Goal: Transaction & Acquisition: Purchase product/service

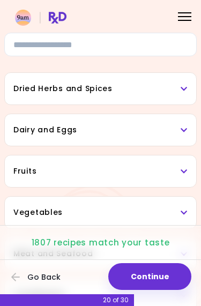
scroll to position [44, 0]
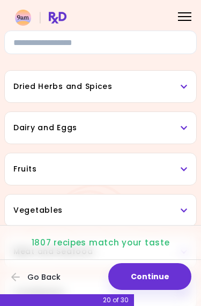
click at [163, 277] on button "Continue" at bounding box center [149, 276] width 83 height 27
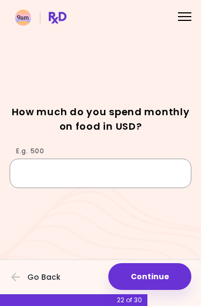
click at [150, 180] on input "E.g. 500" at bounding box center [100, 172] width 181 height 29
type input "***"
click at [50, 171] on input "E.g. 500" at bounding box center [100, 172] width 181 height 29
type input "***"
click at [181, 124] on h1 "How much do you spend monthly on food in USD?" at bounding box center [100, 118] width 181 height 29
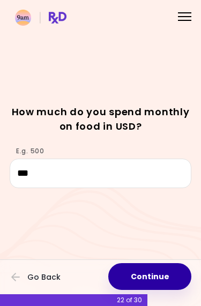
click at [171, 275] on button "Continue" at bounding box center [149, 276] width 83 height 27
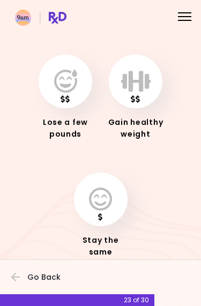
scroll to position [50, 0]
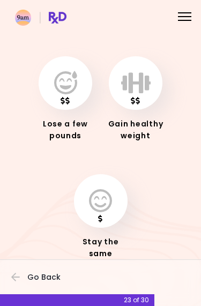
click at [144, 79] on icon "button" at bounding box center [135, 83] width 29 height 24
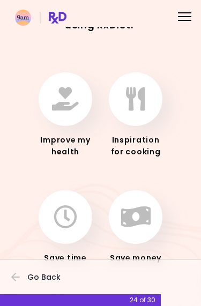
scroll to position [36, 0]
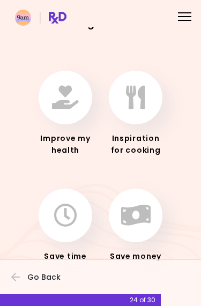
click at [55, 111] on button "button" at bounding box center [66, 98] width 54 height 54
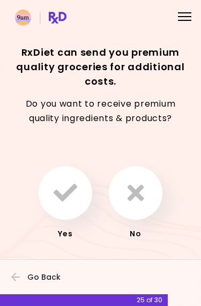
click at [165, 153] on div "Yes No" at bounding box center [100, 186] width 181 height 105
click at [134, 196] on icon "button" at bounding box center [135, 193] width 16 height 24
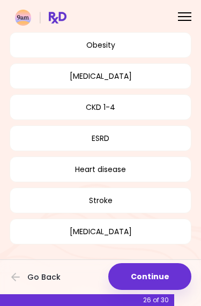
scroll to position [192, 0]
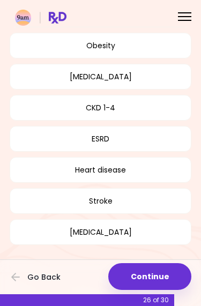
click at [166, 275] on button "Continue" at bounding box center [149, 276] width 83 height 27
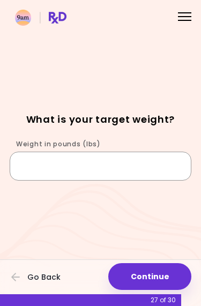
click at [143, 163] on input "Weight in pounds (lbs)" at bounding box center [100, 165] width 181 height 29
type input "***"
click at [88, 170] on input "Weight in pounds (lbs)" at bounding box center [100, 165] width 181 height 29
type input "***"
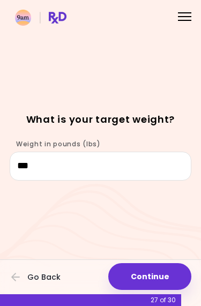
click at [166, 60] on div "Focusable invisible element What is your target weight? Weight in pounds (lbs) …" at bounding box center [100, 153] width 201 height 306
click at [165, 273] on button "Continue" at bounding box center [149, 276] width 83 height 27
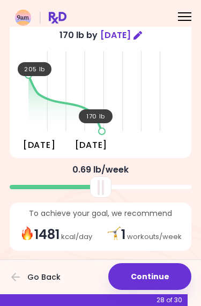
scroll to position [54, 0]
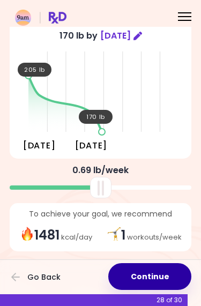
click at [162, 276] on button "Continue" at bounding box center [149, 276] width 83 height 27
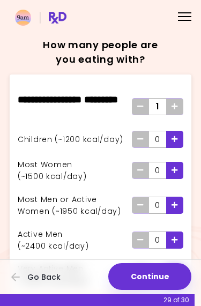
click at [176, 109] on icon "Add" at bounding box center [174, 106] width 6 height 7
click at [174, 108] on icon "Add" at bounding box center [174, 106] width 6 height 7
click at [170, 240] on div "Add - Active Man" at bounding box center [174, 239] width 17 height 17
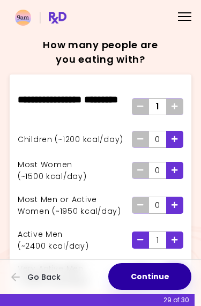
click at [167, 278] on button "Continue" at bounding box center [149, 276] width 83 height 27
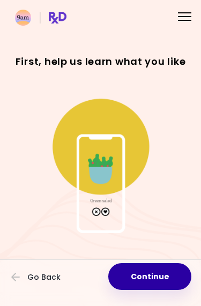
click at [165, 277] on button "Continue" at bounding box center [149, 276] width 83 height 27
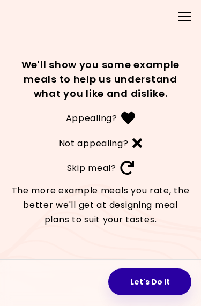
click at [166, 273] on button "Let's Do It" at bounding box center [149, 281] width 83 height 27
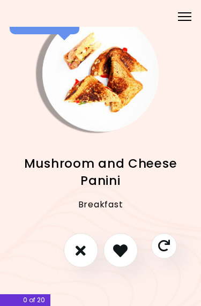
scroll to position [17, 0]
click at [75, 253] on icon "I don't like this recipe" at bounding box center [80, 250] width 11 height 16
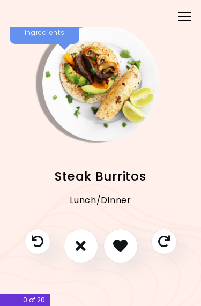
click at [79, 243] on icon "I don't like this recipe" at bounding box center [80, 245] width 10 height 14
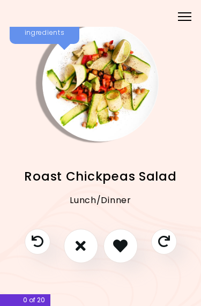
click at [82, 242] on icon "I don't like this recipe" at bounding box center [80, 245] width 10 height 14
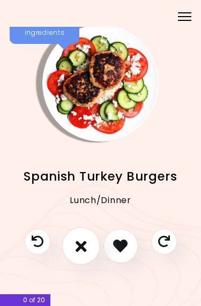
click at [82, 247] on icon "I don't like this recipe" at bounding box center [80, 246] width 11 height 16
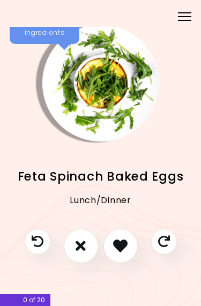
click at [38, 239] on icon "Previous recipe" at bounding box center [38, 241] width 12 height 12
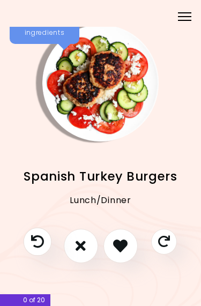
click at [36, 239] on icon "Previous recipe" at bounding box center [37, 240] width 13 height 13
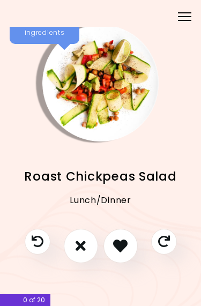
click at [36, 239] on icon "Previous recipe" at bounding box center [38, 241] width 12 height 12
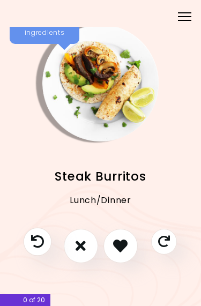
click at [37, 241] on icon "Previous recipe" at bounding box center [37, 240] width 13 height 13
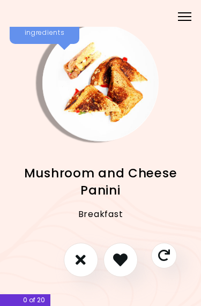
click at [37, 241] on div "Mushroom and Cheese Panini Breakfast" at bounding box center [100, 192] width 181 height 102
click at [36, 239] on div "Mushroom and Cheese Panini Breakfast" at bounding box center [100, 192] width 181 height 102
click at [36, 238] on div "Mushroom and Cheese Panini Breakfast" at bounding box center [100, 192] width 181 height 102
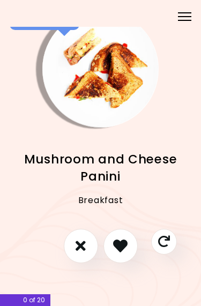
scroll to position [25, -1]
click at [119, 241] on icon "I like this recipe" at bounding box center [120, 245] width 14 height 14
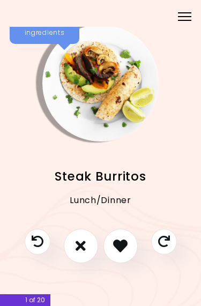
scroll to position [7, 0]
click at [120, 248] on icon "I like this recipe" at bounding box center [120, 246] width 16 height 16
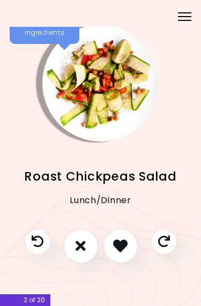
click at [76, 242] on icon "I don't like this recipe" at bounding box center [80, 245] width 10 height 14
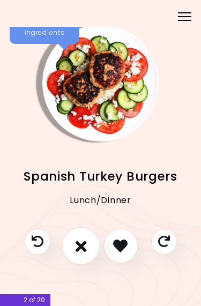
click at [81, 243] on icon "I don't like this recipe" at bounding box center [80, 246] width 11 height 16
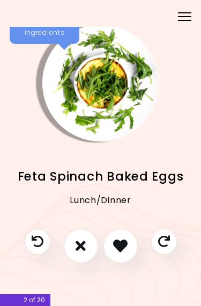
click at [78, 245] on icon "I don't like this recipe" at bounding box center [80, 245] width 10 height 14
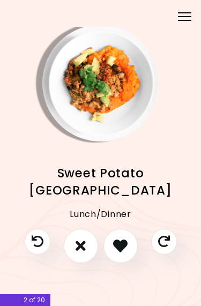
click at [83, 247] on icon "I don't like this recipe" at bounding box center [80, 245] width 10 height 14
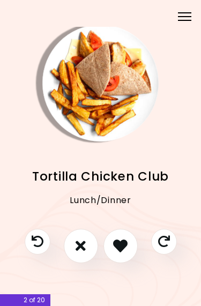
click at [76, 242] on icon "I don't like this recipe" at bounding box center [80, 245] width 10 height 14
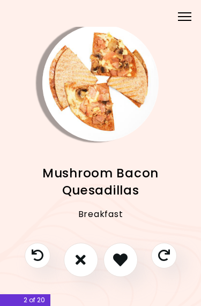
click at [116, 261] on icon "I like this recipe" at bounding box center [120, 259] width 14 height 14
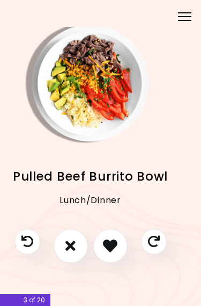
scroll to position [7, 11]
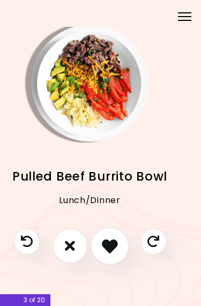
click at [116, 249] on icon "I like this recipe" at bounding box center [110, 246] width 16 height 16
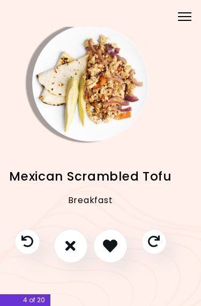
scroll to position [7, 10]
click at [68, 243] on icon "I don't like this recipe" at bounding box center [70, 245] width 10 height 14
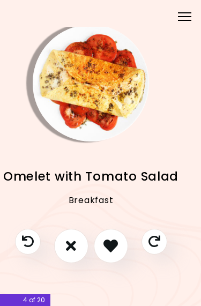
scroll to position [7, 10]
click at [113, 243] on icon "I like this recipe" at bounding box center [110, 245] width 14 height 14
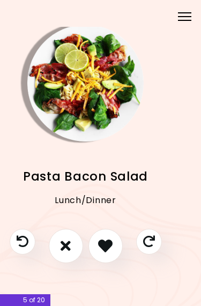
scroll to position [7, 15]
click at [103, 246] on icon "I like this recipe" at bounding box center [105, 245] width 14 height 14
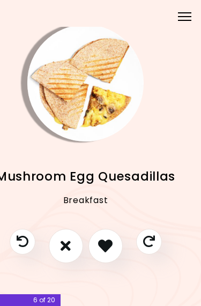
click at [106, 246] on icon "I like this recipe" at bounding box center [105, 245] width 14 height 14
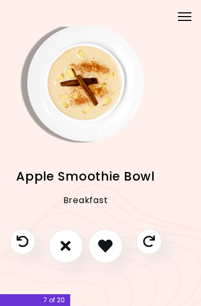
click at [65, 238] on icon "I don't like this recipe" at bounding box center [65, 245] width 10 height 14
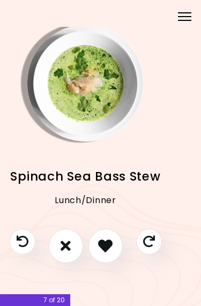
click at [66, 237] on button "I don't like this recipe" at bounding box center [66, 245] width 34 height 34
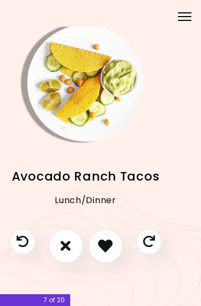
click at [65, 241] on icon "I don't like this recipe" at bounding box center [65, 245] width 10 height 14
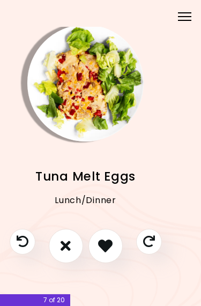
click at [104, 243] on icon "I like this recipe" at bounding box center [105, 245] width 14 height 14
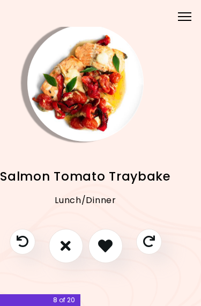
click at [61, 240] on icon "I don't like this recipe" at bounding box center [65, 245] width 10 height 14
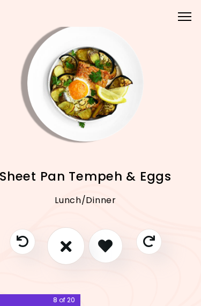
click at [64, 242] on icon "I don't like this recipe" at bounding box center [65, 246] width 11 height 16
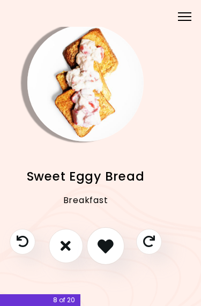
click at [106, 245] on icon "I like this recipe" at bounding box center [105, 246] width 16 height 16
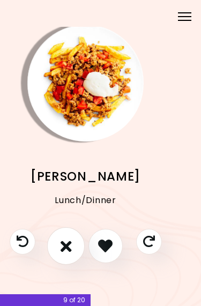
click at [64, 243] on icon "I don't like this recipe" at bounding box center [65, 246] width 11 height 16
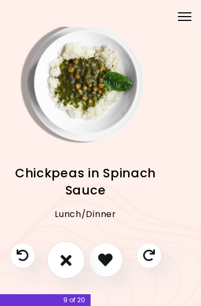
click at [61, 258] on icon "I don't like this recipe" at bounding box center [65, 259] width 11 height 16
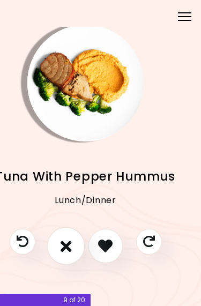
click at [65, 245] on icon "I don't like this recipe" at bounding box center [65, 246] width 11 height 16
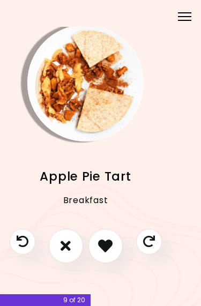
click at [62, 245] on icon "I don't like this recipe" at bounding box center [65, 245] width 10 height 14
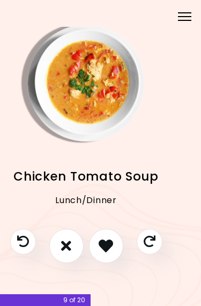
scroll to position [7, 13]
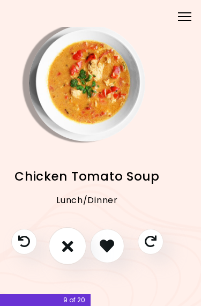
click at [69, 237] on button "I don't like this recipe" at bounding box center [66, 244] width 37 height 37
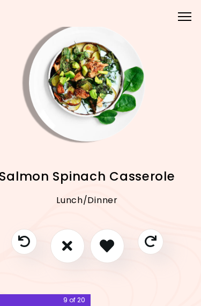
click at [71, 242] on icon "I don't like this recipe" at bounding box center [67, 245] width 10 height 14
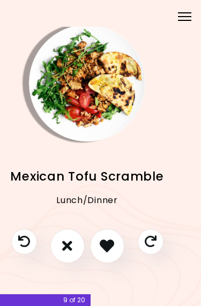
click at [68, 245] on icon "I don't like this recipe" at bounding box center [67, 245] width 10 height 14
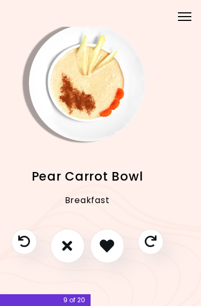
click at [70, 244] on icon "I don't like this recipe" at bounding box center [67, 245] width 10 height 14
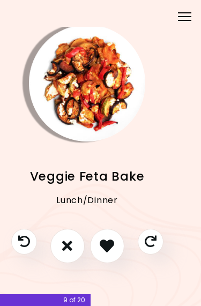
click at [70, 241] on icon "I don't like this recipe" at bounding box center [67, 245] width 10 height 14
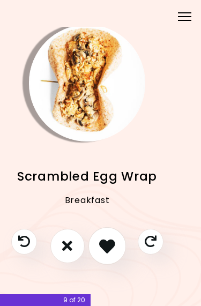
click at [111, 247] on icon "I like this recipe" at bounding box center [107, 246] width 16 height 16
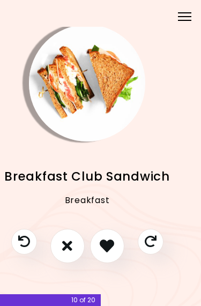
click at [110, 245] on icon "I like this recipe" at bounding box center [107, 245] width 14 height 14
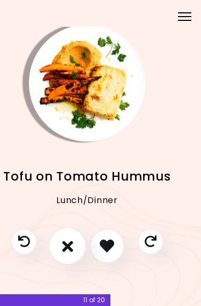
click at [66, 241] on icon "I don't like this recipe" at bounding box center [67, 246] width 11 height 16
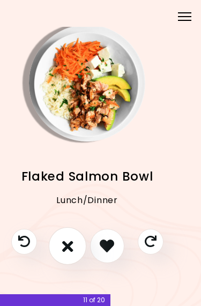
click at [64, 237] on button "I don't like this recipe" at bounding box center [66, 244] width 37 height 37
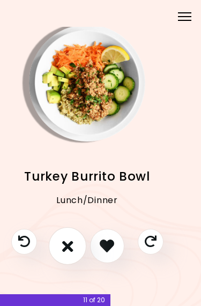
click at [63, 245] on icon "I don't like this recipe" at bounding box center [67, 246] width 11 height 16
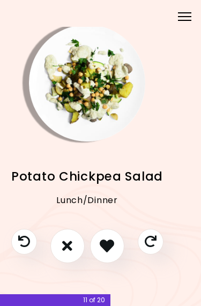
click at [65, 246] on icon "I don't like this recipe" at bounding box center [67, 245] width 10 height 14
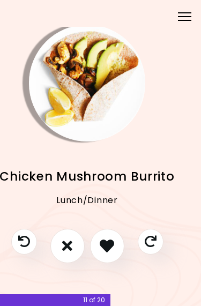
click at [111, 240] on icon "I like this recipe" at bounding box center [107, 245] width 14 height 14
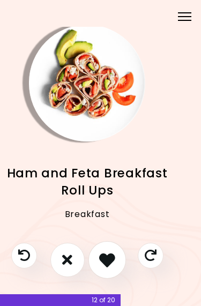
click at [107, 258] on icon "I like this recipe" at bounding box center [107, 259] width 16 height 16
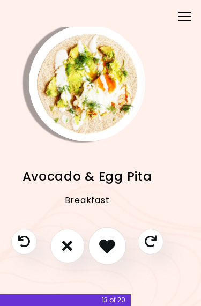
click at [109, 243] on icon "I like this recipe" at bounding box center [107, 246] width 16 height 16
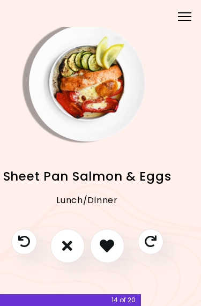
click at [70, 239] on icon "I don't like this recipe" at bounding box center [67, 245] width 10 height 14
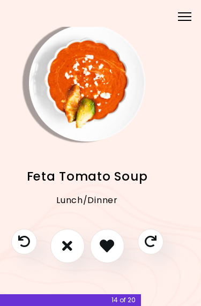
click at [67, 242] on icon "I don't like this recipe" at bounding box center [67, 245] width 10 height 14
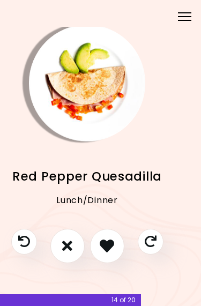
click at [111, 239] on icon "I like this recipe" at bounding box center [107, 245] width 14 height 14
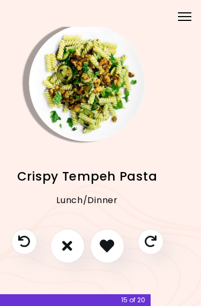
click at [73, 232] on button "I don't like this recipe" at bounding box center [67, 245] width 34 height 34
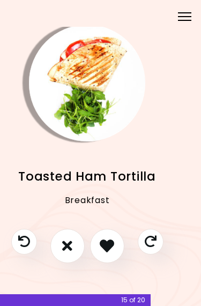
click at [110, 238] on icon "I like this recipe" at bounding box center [107, 245] width 14 height 14
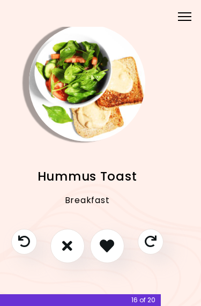
click at [71, 248] on icon "I don't like this recipe" at bounding box center [67, 245] width 10 height 14
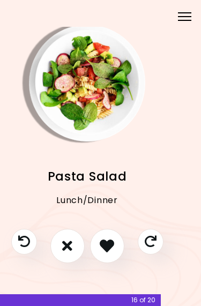
click at [73, 247] on button "I don't like this recipe" at bounding box center [67, 245] width 34 height 34
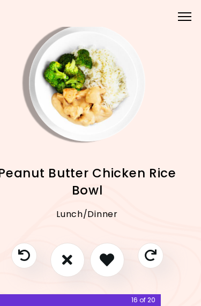
scroll to position [7, 11]
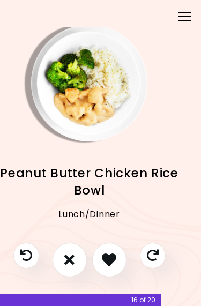
click at [67, 259] on icon "I don't like this recipe" at bounding box center [69, 259] width 10 height 14
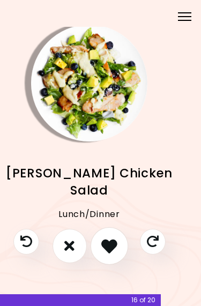
click at [111, 243] on icon "I like this recipe" at bounding box center [109, 246] width 16 height 16
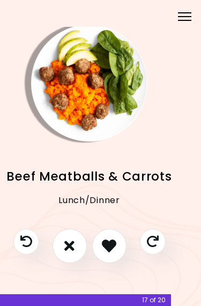
click at [111, 239] on icon "I like this recipe" at bounding box center [109, 245] width 14 height 14
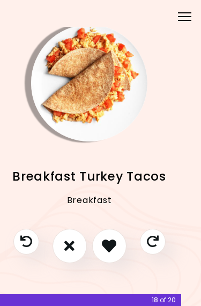
click at [66, 245] on icon "I don't like this recipe" at bounding box center [69, 245] width 10 height 14
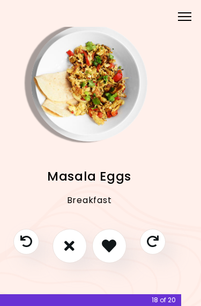
click at [72, 246] on icon "I don't like this recipe" at bounding box center [69, 245] width 10 height 14
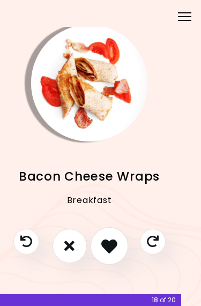
click at [108, 245] on icon "I like this recipe" at bounding box center [109, 246] width 16 height 16
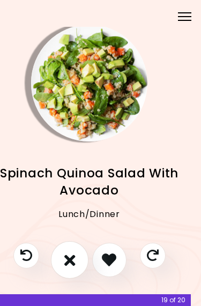
click at [73, 248] on button "I don't like this recipe" at bounding box center [68, 258] width 37 height 37
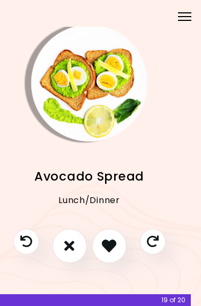
click at [76, 241] on button "I don't like this recipe" at bounding box center [69, 245] width 34 height 34
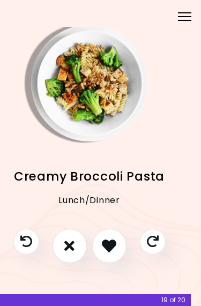
click at [110, 241] on icon "I like this recipe" at bounding box center [109, 245] width 14 height 14
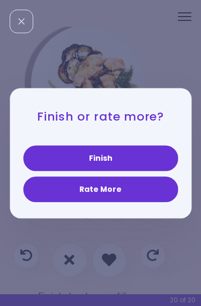
click at [139, 188] on button "Rate More" at bounding box center [100, 189] width 155 height 26
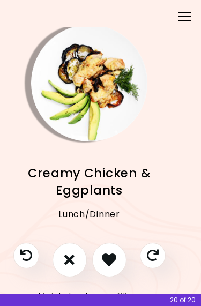
click at [70, 256] on icon "I don't like this recipe" at bounding box center [69, 259] width 10 height 14
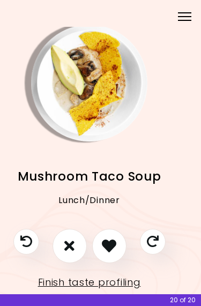
click at [74, 238] on icon "I don't like this recipe" at bounding box center [69, 245] width 10 height 14
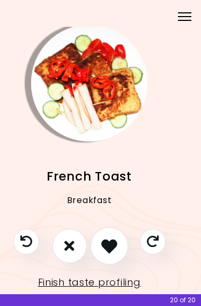
click at [110, 246] on icon "I like this recipe" at bounding box center [109, 246] width 16 height 16
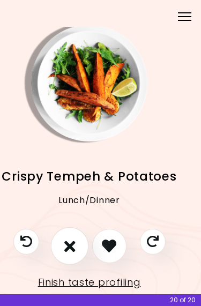
click at [68, 248] on icon "I don't like this recipe" at bounding box center [69, 246] width 11 height 16
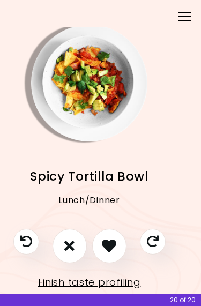
click at [70, 247] on icon "I don't like this recipe" at bounding box center [69, 245] width 10 height 14
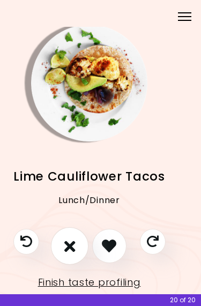
click at [67, 247] on icon "I don't like this recipe" at bounding box center [69, 246] width 11 height 16
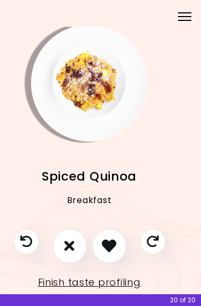
click at [68, 248] on icon "I don't like this recipe" at bounding box center [69, 245] width 10 height 14
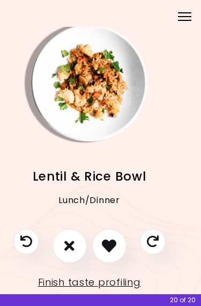
click at [67, 240] on icon "I don't like this recipe" at bounding box center [69, 245] width 10 height 14
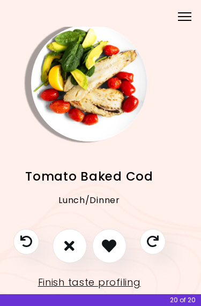
click at [67, 245] on icon "I don't like this recipe" at bounding box center [69, 245] width 10 height 14
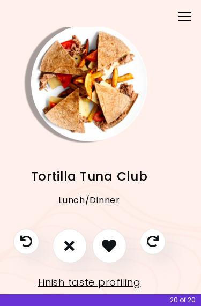
click at [111, 242] on icon "I like this recipe" at bounding box center [109, 245] width 14 height 14
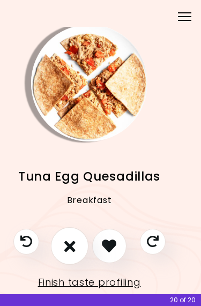
click at [71, 248] on icon "I don't like this recipe" at bounding box center [69, 246] width 11 height 16
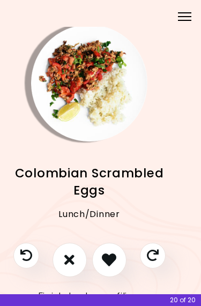
click at [72, 252] on icon "I don't like this recipe" at bounding box center [69, 259] width 10 height 14
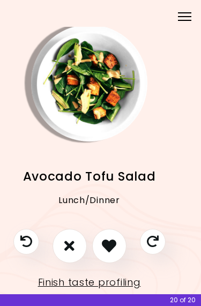
click at [67, 240] on icon "I don't like this recipe" at bounding box center [69, 245] width 10 height 14
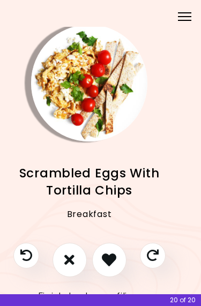
click at [113, 254] on icon "I like this recipe" at bounding box center [109, 259] width 14 height 14
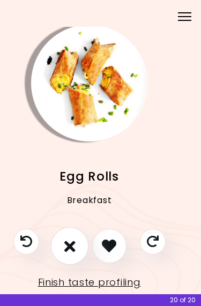
click at [68, 244] on icon "I don't like this recipe" at bounding box center [69, 246] width 11 height 16
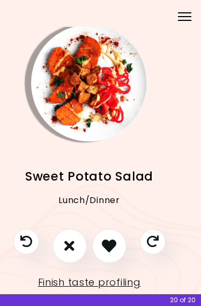
click at [70, 239] on icon "I don't like this recipe" at bounding box center [69, 245] width 10 height 14
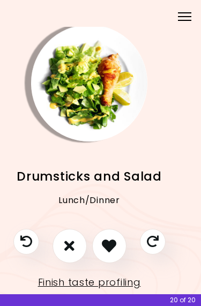
click at [111, 244] on icon "I like this recipe" at bounding box center [109, 245] width 14 height 14
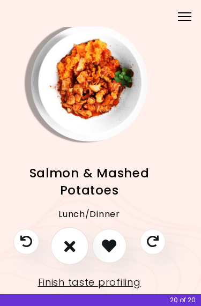
click at [72, 242] on icon "I don't like this recipe" at bounding box center [69, 246] width 11 height 16
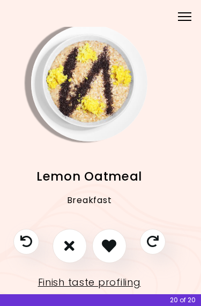
click at [69, 240] on icon "I don't like this recipe" at bounding box center [69, 245] width 10 height 14
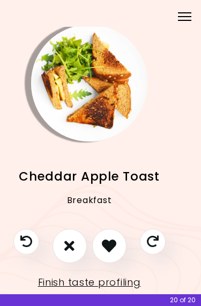
click at [79, 240] on button "I don't like this recipe" at bounding box center [69, 245] width 34 height 34
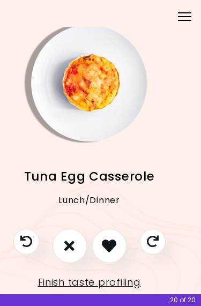
click at [71, 243] on icon "I don't like this recipe" at bounding box center [69, 245] width 10 height 14
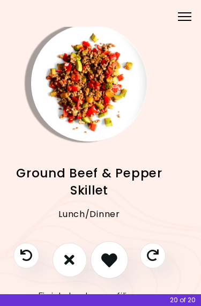
click at [118, 249] on button "I like this recipe" at bounding box center [108, 258] width 37 height 37
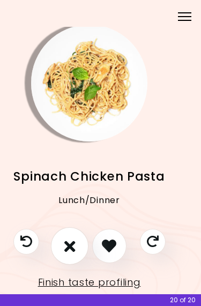
click at [73, 239] on icon "I don't like this recipe" at bounding box center [69, 246] width 11 height 16
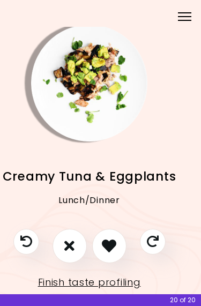
click at [66, 244] on icon "I don't like this recipe" at bounding box center [69, 245] width 10 height 14
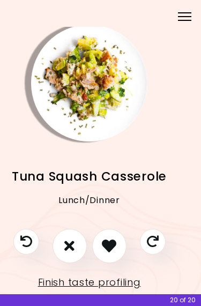
click at [95, 281] on link "Finish taste profiling" at bounding box center [89, 281] width 103 height 17
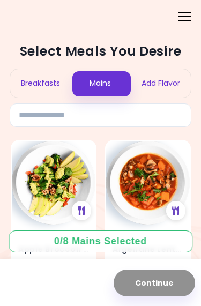
click at [45, 85] on div "Breakfasts" at bounding box center [40, 83] width 60 height 28
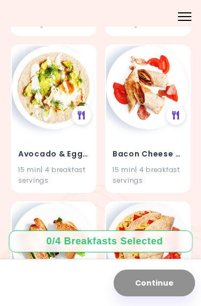
scroll to position [253, 0]
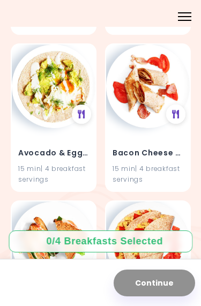
click at [153, 106] on img at bounding box center [147, 85] width 83 height 83
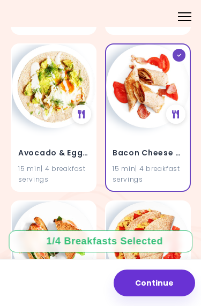
click at [163, 165] on div "15 min | 4 breakfast servings" at bounding box center [147, 173] width 71 height 20
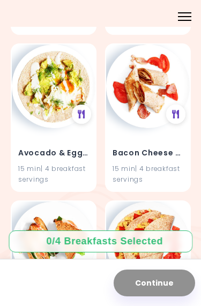
click at [188, 183] on div "Bacon Cheese Wraps 15 min | 4 breakfast servings" at bounding box center [147, 159] width 83 height 63
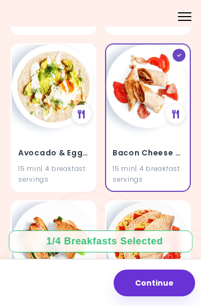
click at [156, 146] on h4 "Bacon Cheese Wraps" at bounding box center [147, 152] width 71 height 17
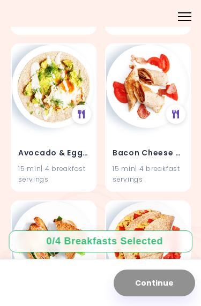
click at [165, 156] on h4 "Bacon Cheese Wraps" at bounding box center [147, 152] width 71 height 17
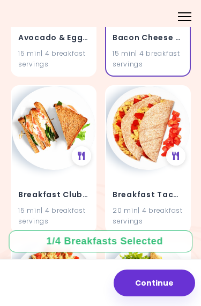
scroll to position [350, 0]
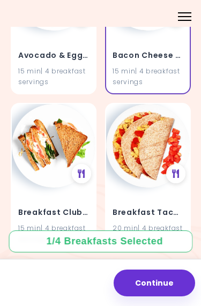
click at [67, 136] on img at bounding box center [53, 145] width 83 height 83
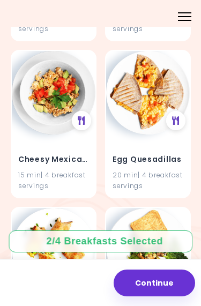
scroll to position [722, 0]
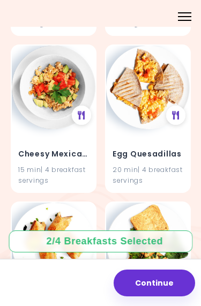
click at [161, 139] on div "Egg Quesadillas 20 min | 4 breakfast servings" at bounding box center [147, 160] width 83 height 63
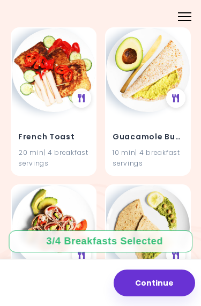
scroll to position [970, 0]
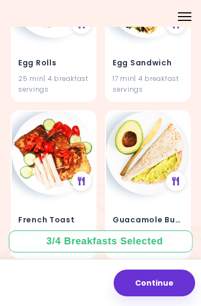
click at [165, 61] on h4 "Egg Sandwich" at bounding box center [147, 63] width 71 height 17
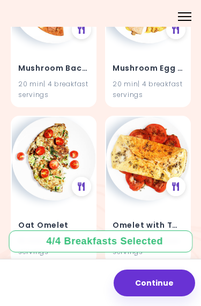
scroll to position [1912, 0]
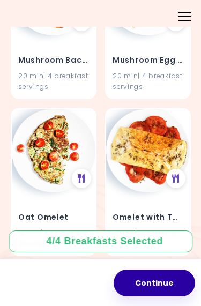
click at [164, 288] on button "Continue" at bounding box center [153, 282] width 81 height 27
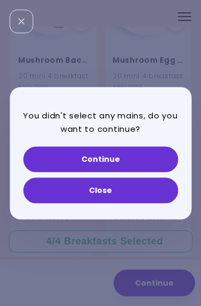
click at [139, 157] on button "Continue" at bounding box center [100, 159] width 155 height 26
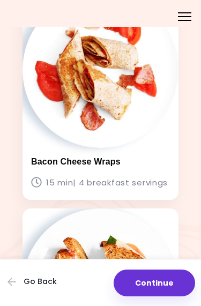
scroll to position [107, 0]
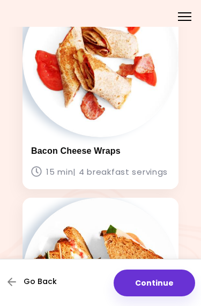
click at [36, 287] on button "Go Back" at bounding box center [39, 282] width 64 height 24
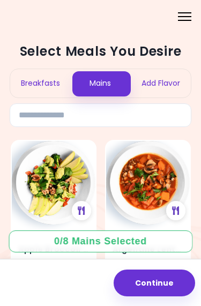
click at [104, 77] on div "Mains" at bounding box center [100, 83] width 60 height 28
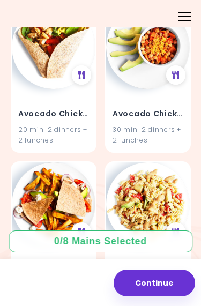
scroll to position [607, 0]
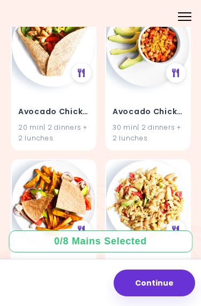
click at [49, 70] on img at bounding box center [53, 44] width 83 height 83
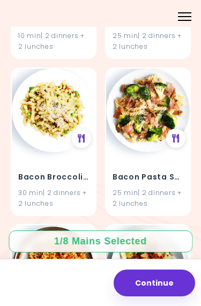
scroll to position [1650, 0]
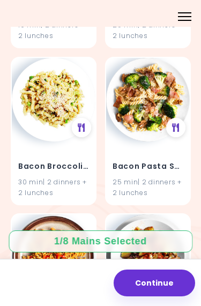
click at [146, 115] on img at bounding box center [147, 99] width 83 height 83
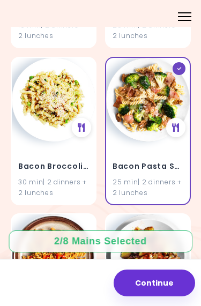
click at [172, 178] on div "25 min | 2 dinners + 2 lunches" at bounding box center [147, 187] width 71 height 20
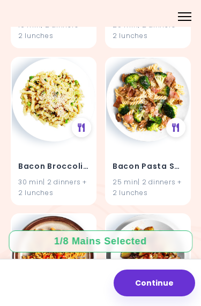
click at [171, 177] on div "25 min | 2 dinners + 2 lunches" at bounding box center [147, 187] width 71 height 20
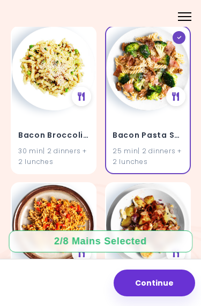
scroll to position [1682, 0]
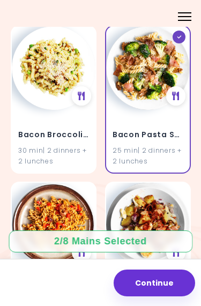
click at [53, 100] on img at bounding box center [53, 67] width 83 height 83
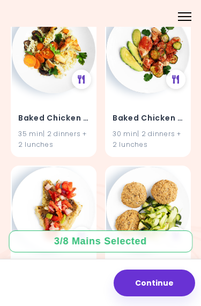
scroll to position [2329, 0]
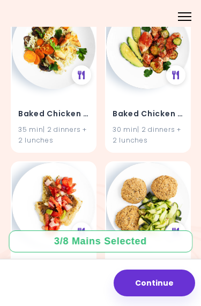
click at [154, 76] on img at bounding box center [147, 46] width 83 height 83
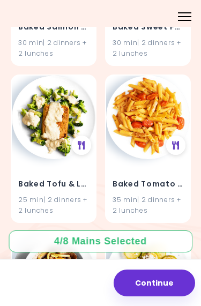
scroll to position [3357, 0]
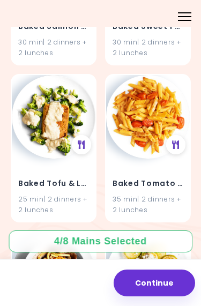
click at [153, 124] on img at bounding box center [147, 116] width 83 height 83
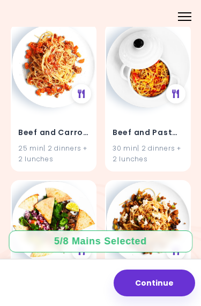
scroll to position [3878, 0]
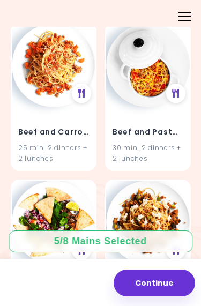
click at [158, 123] on h4 "Beef and Pasta Bake" at bounding box center [147, 131] width 71 height 17
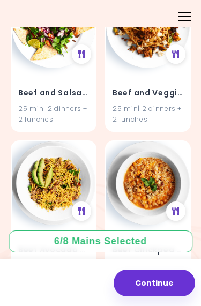
scroll to position [4074, 0]
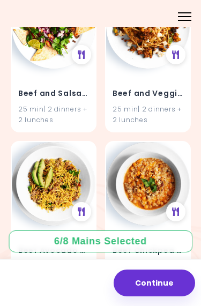
click at [52, 104] on div "25 min | 2 dinners + 2 lunches" at bounding box center [53, 114] width 71 height 20
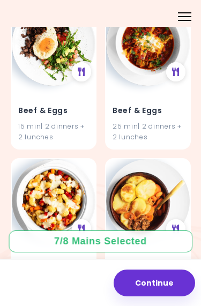
scroll to position [4676, 0]
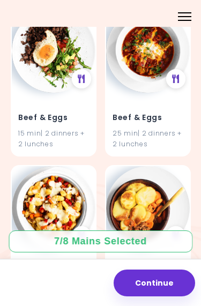
click at [50, 69] on img at bounding box center [53, 50] width 83 height 83
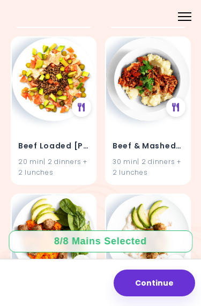
scroll to position [5276, 0]
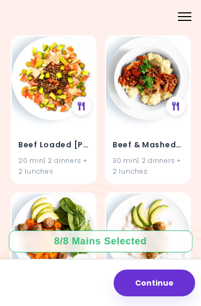
click at [165, 155] on div "30 min | 2 dinners + 2 lunches" at bounding box center [147, 165] width 71 height 20
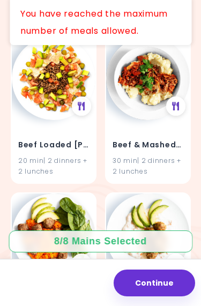
click at [162, 129] on div "Beef & Mashed Potatoes 30 min | 2 dinners + 2 lunches" at bounding box center [147, 151] width 83 height 63
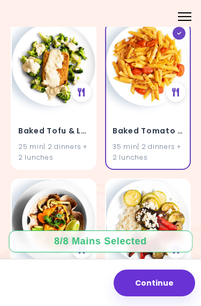
scroll to position [3406, 0]
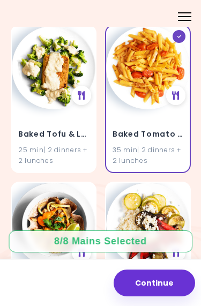
click at [163, 109] on div "Baked Tomato Pasta 35 min | 2 dinners + 2 lunches" at bounding box center [147, 140] width 83 height 63
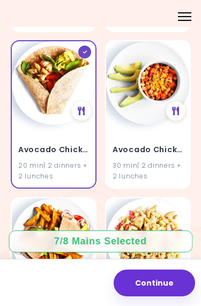
scroll to position [571, 0]
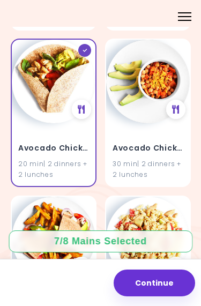
click at [46, 129] on div "Avocado Chicken Wrap 20 min | 2 dinners + 2 lunches" at bounding box center [53, 154] width 83 height 63
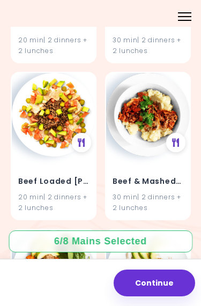
scroll to position [5240, 0]
click at [146, 106] on img at bounding box center [147, 114] width 83 height 83
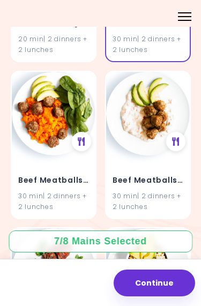
scroll to position [5397, 0]
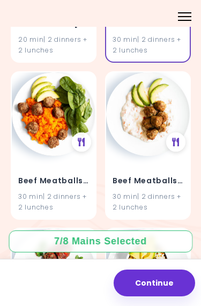
click at [161, 172] on h4 "Beef Meatballs on Yogurt" at bounding box center [147, 180] width 71 height 17
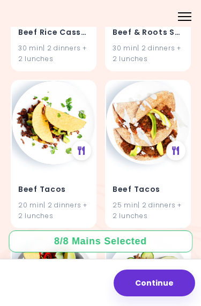
scroll to position [6330, 0]
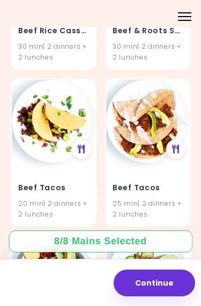
click at [153, 127] on img at bounding box center [147, 120] width 83 height 83
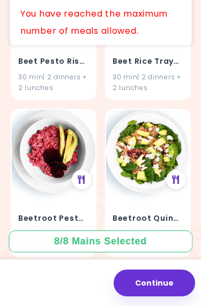
scroll to position [7241, 0]
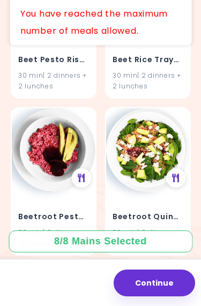
click at [153, 279] on button "Continue" at bounding box center [153, 282] width 81 height 27
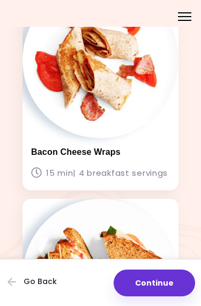
scroll to position [105, 0]
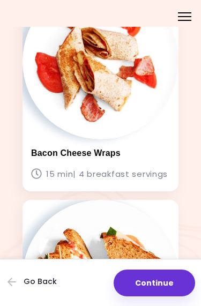
click at [172, 287] on button "Continue" at bounding box center [153, 282] width 81 height 27
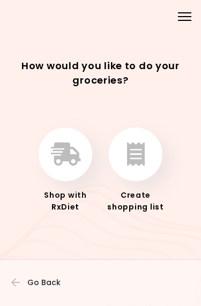
scroll to position [13, 0]
click at [134, 152] on icon "button" at bounding box center [136, 154] width 18 height 24
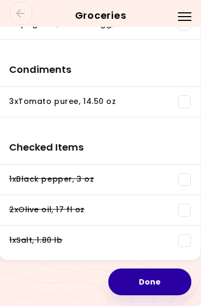
click at [158, 280] on button "Done" at bounding box center [149, 281] width 83 height 27
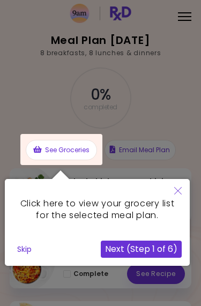
click at [176, 196] on button "Close" at bounding box center [178, 191] width 24 height 25
